Goal: Information Seeking & Learning: Check status

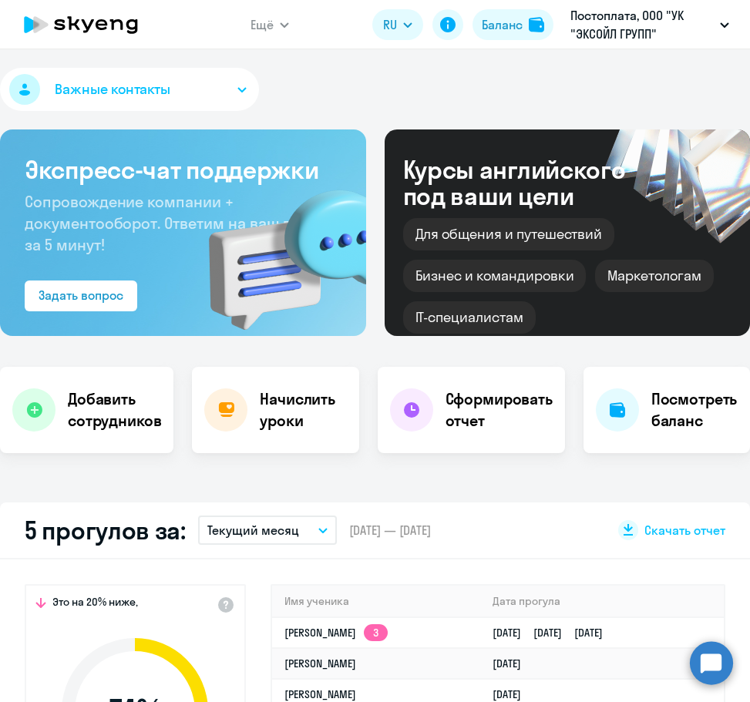
select select "30"
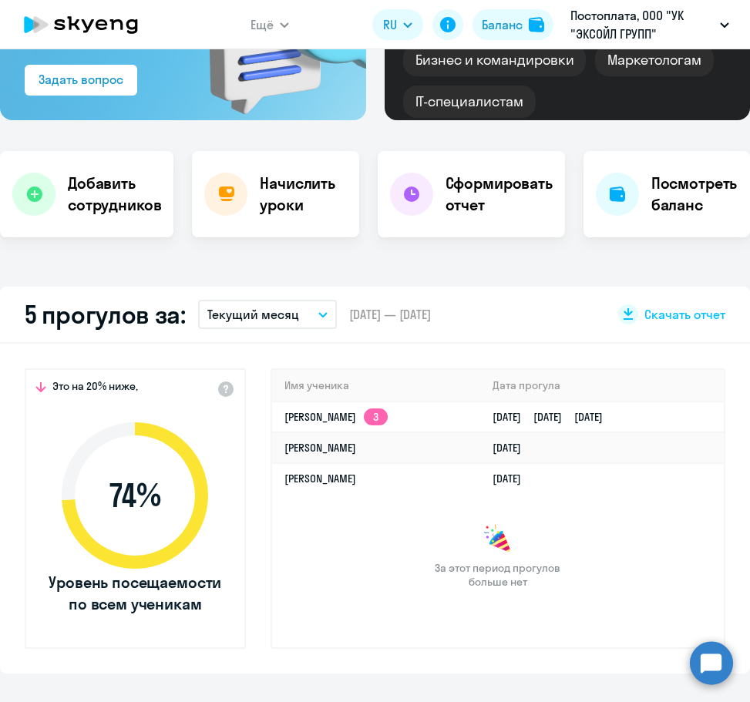
scroll to position [154, 0]
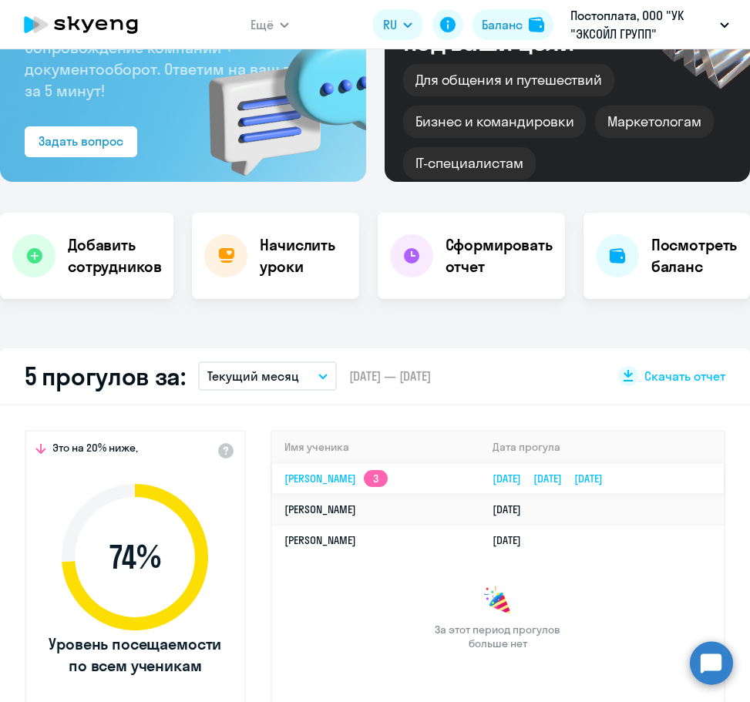
click at [388, 471] on app-skyeng-badge "3" at bounding box center [376, 478] width 24 height 17
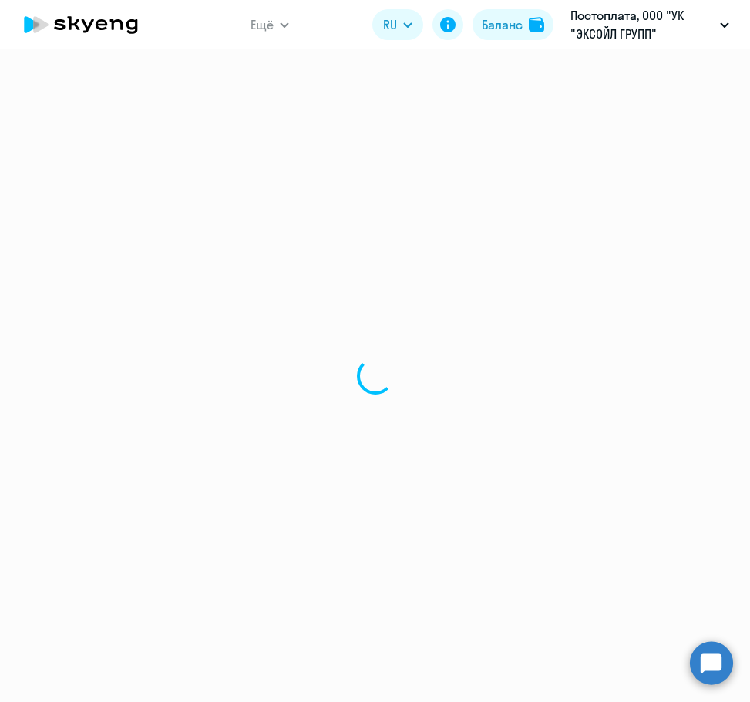
select select "english"
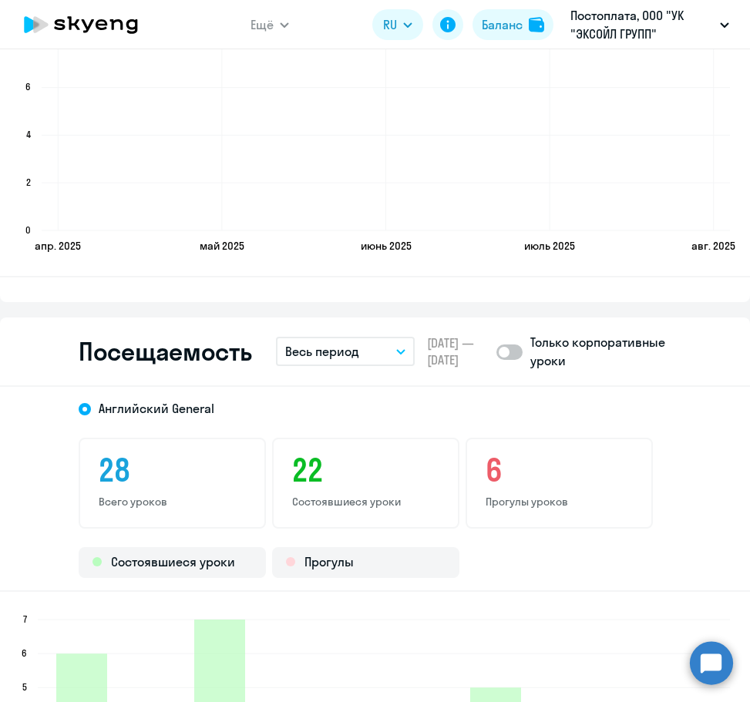
scroll to position [1618, 0]
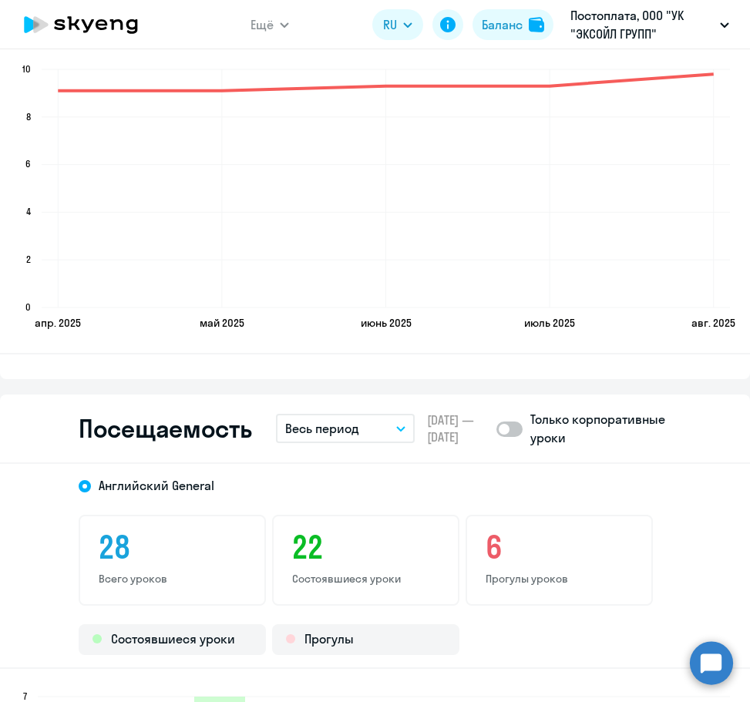
click at [301, 443] on button "Весь период" at bounding box center [345, 428] width 139 height 29
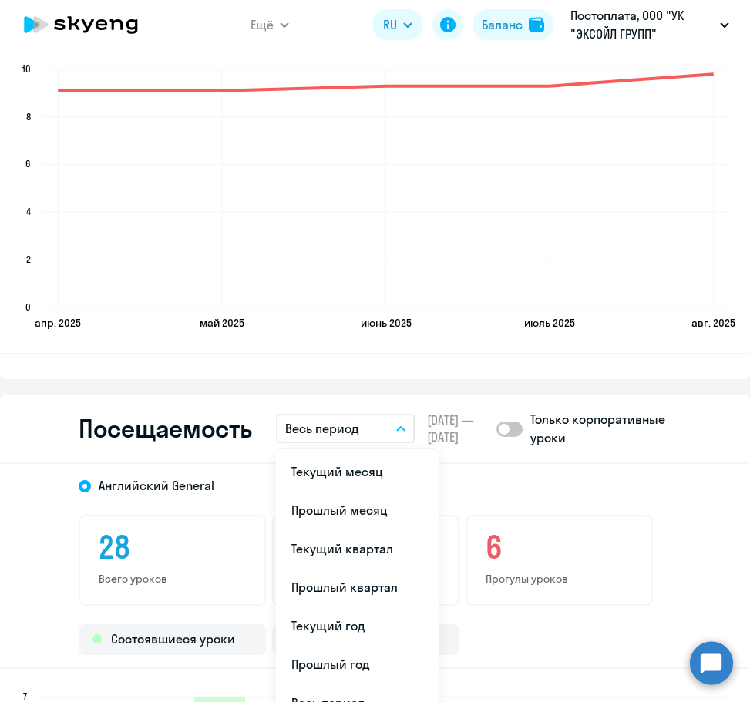
click at [301, 443] on button "Весь период" at bounding box center [345, 428] width 139 height 29
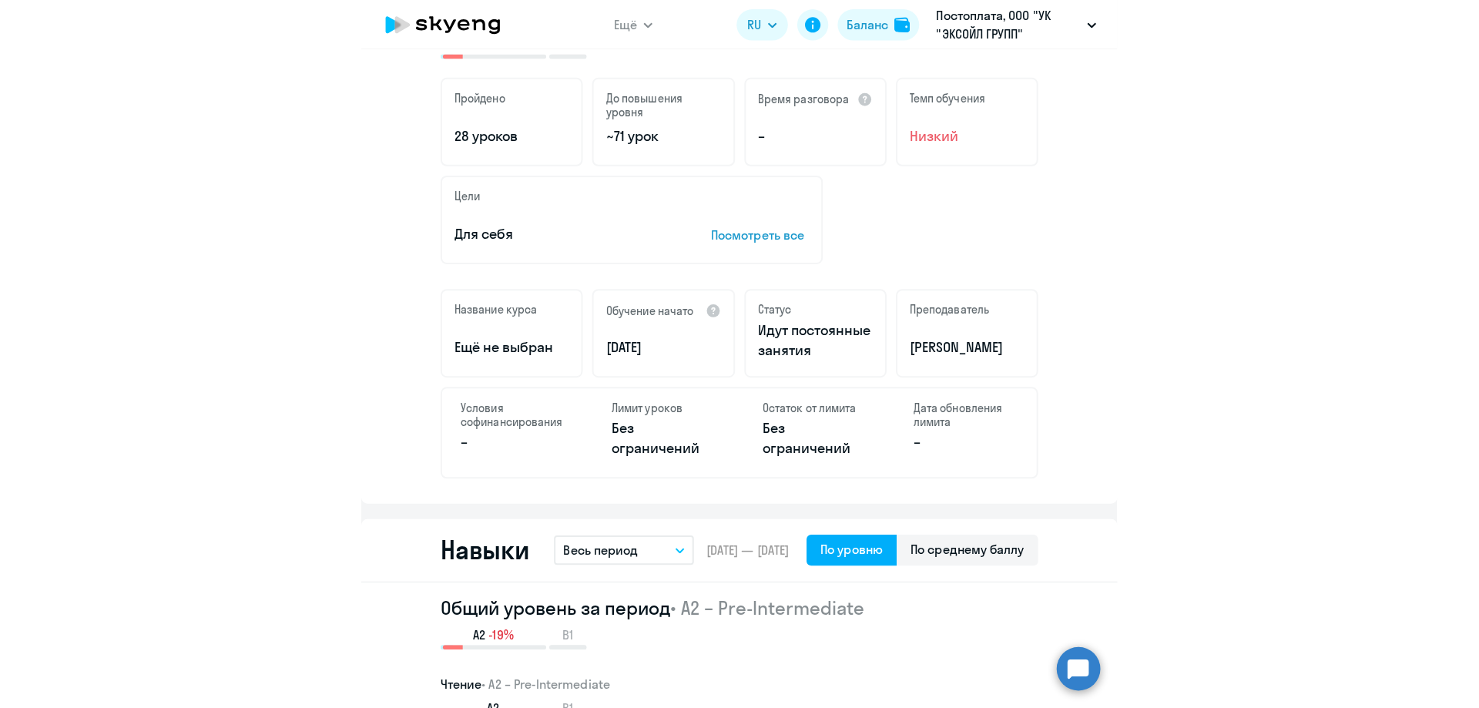
scroll to position [0, 0]
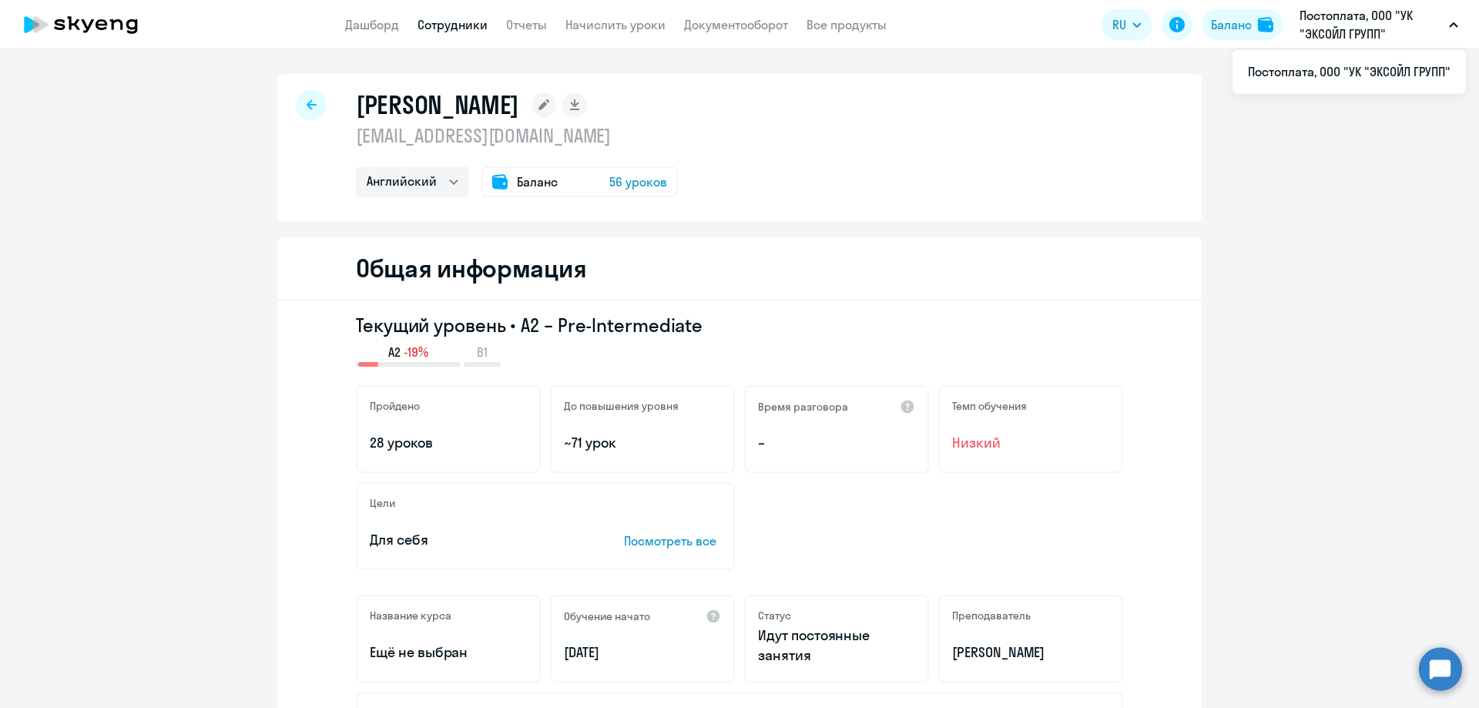
click at [66, 15] on icon at bounding box center [81, 24] width 136 height 39
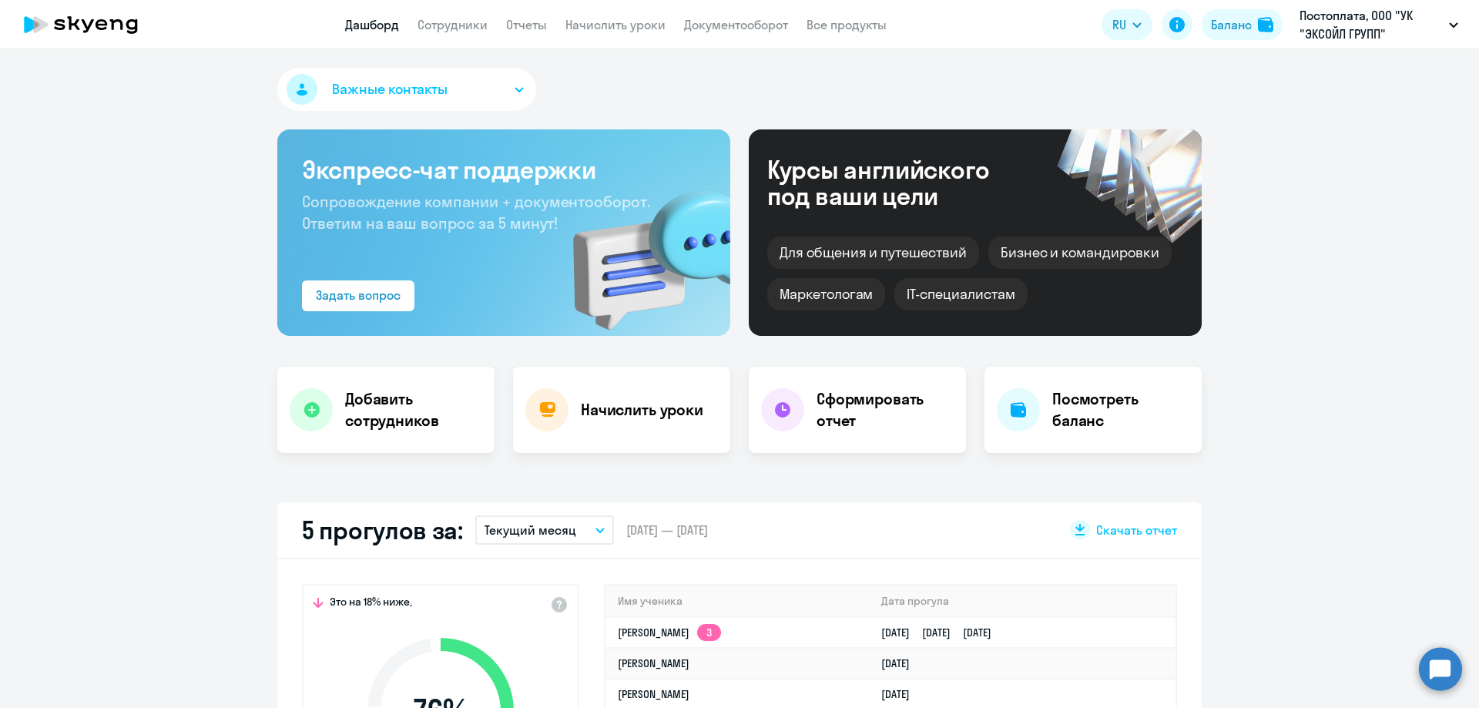
select select "30"
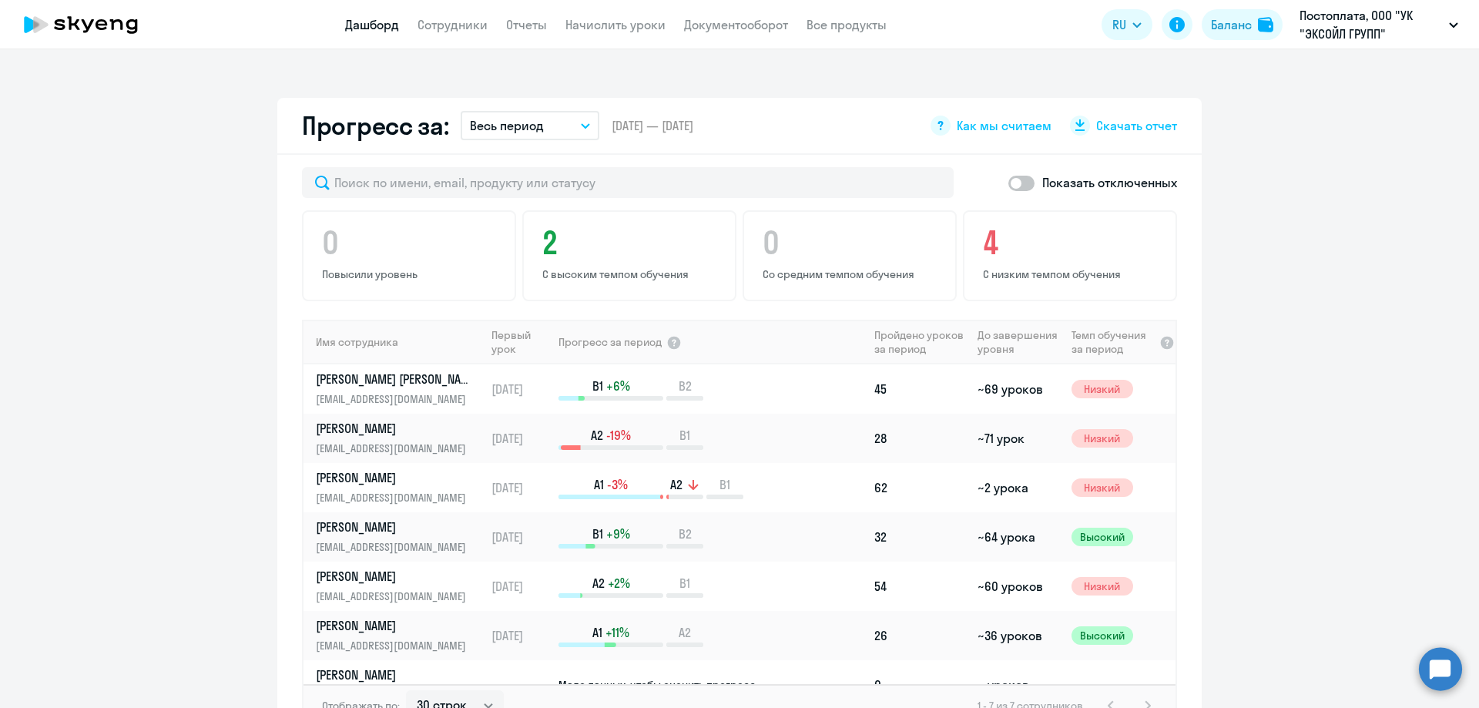
scroll to position [925, 0]
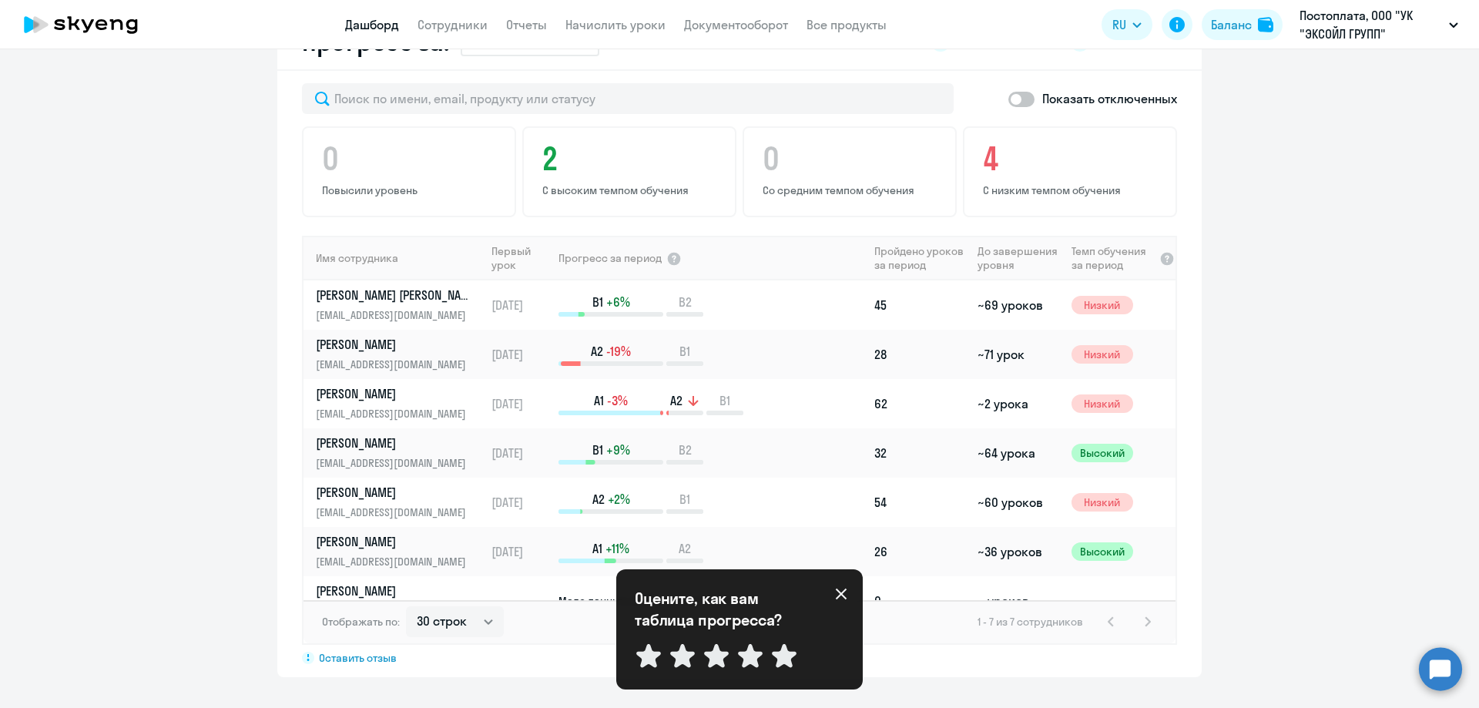
click at [749, 357] on app-progress-dashboard "Прогресс за: Весь период – [DATE] — [DATE] Как мы считаем Скачать отчет Показат…" at bounding box center [739, 345] width 1479 height 663
click at [749, 592] on icon at bounding box center [841, 594] width 11 height 11
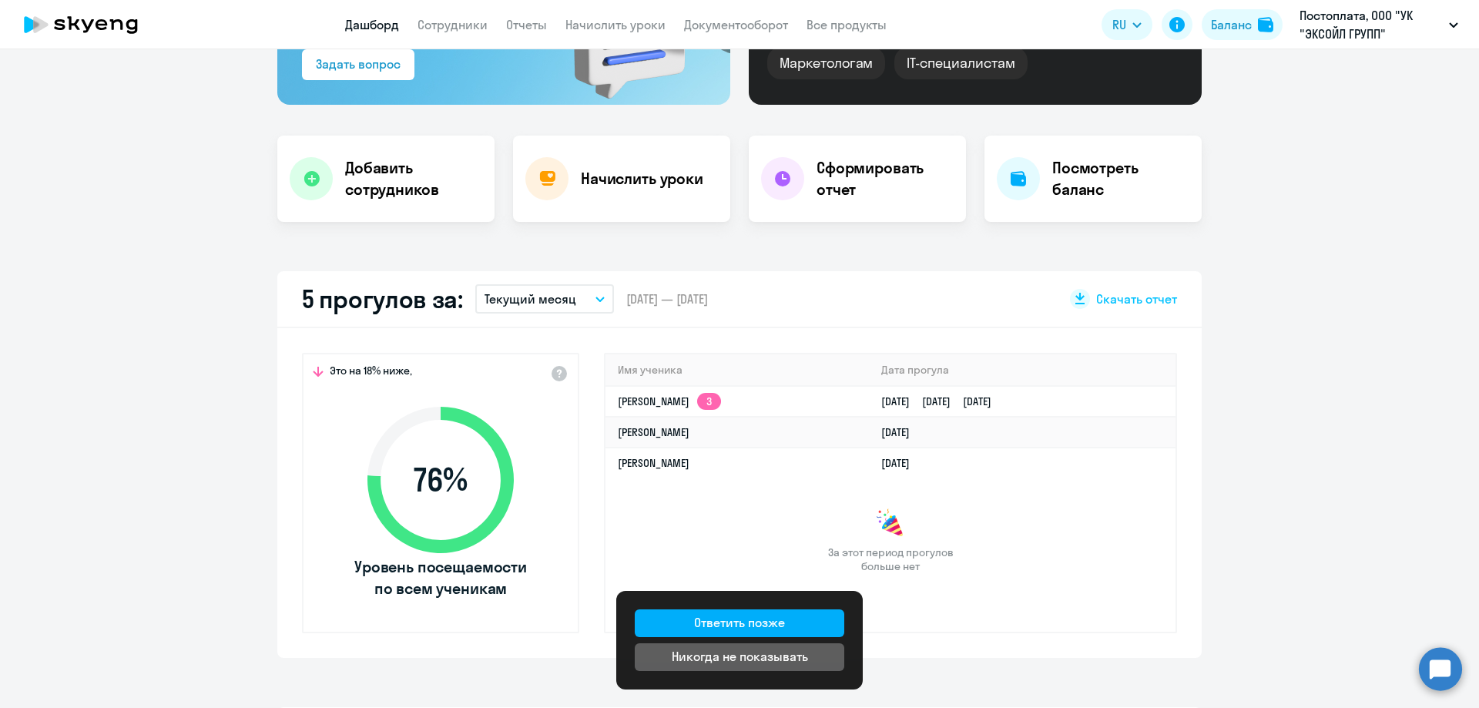
scroll to position [0, 0]
